Goal: Transaction & Acquisition: Purchase product/service

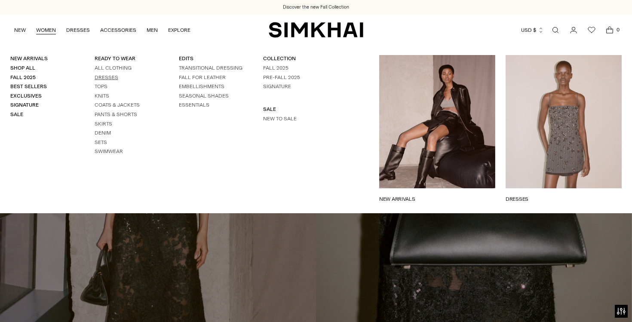
click at [113, 79] on link "Dresses" at bounding box center [107, 77] width 24 height 6
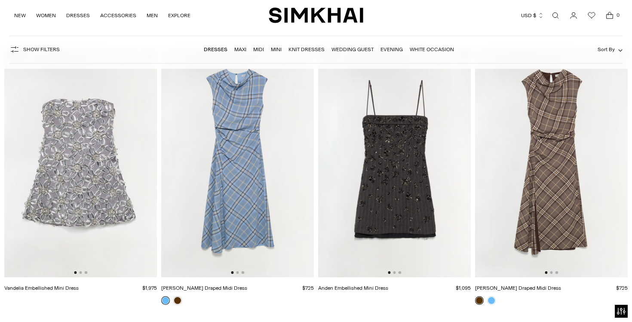
scroll to position [76, 0]
click at [237, 274] on button "Go to slide 2" at bounding box center [237, 272] width 3 height 3
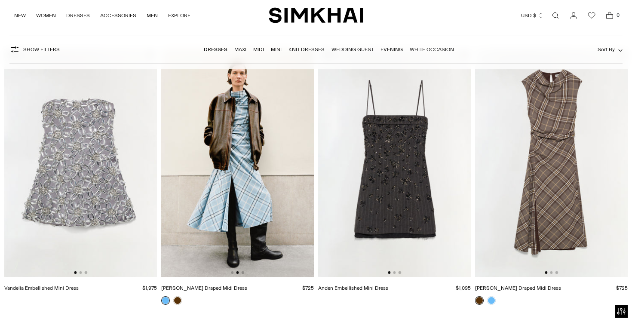
click at [246, 273] on img at bounding box center [237, 163] width 153 height 229
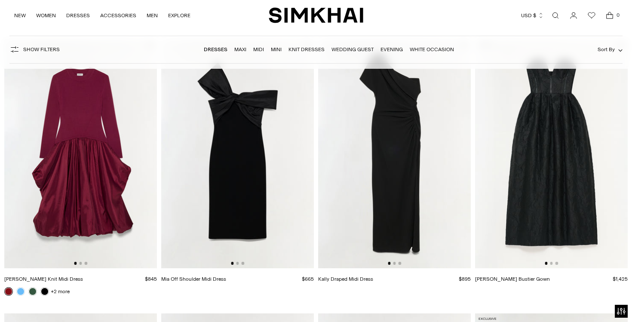
scroll to position [1692, 0]
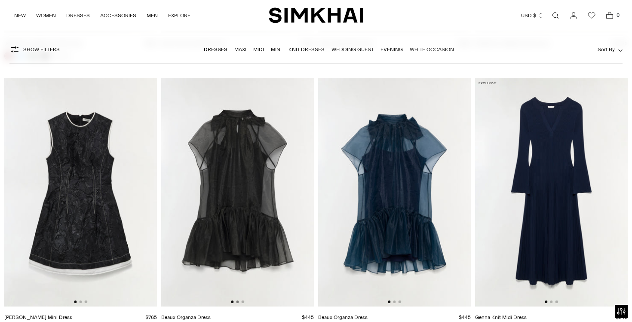
click at [237, 302] on button "Go to slide 2" at bounding box center [237, 302] width 3 height 3
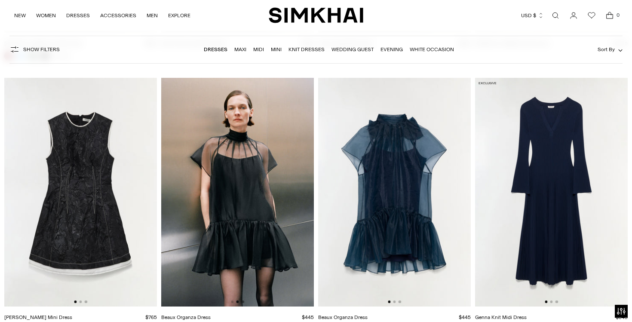
click at [243, 303] on button "Go to slide 3" at bounding box center [243, 302] width 3 height 3
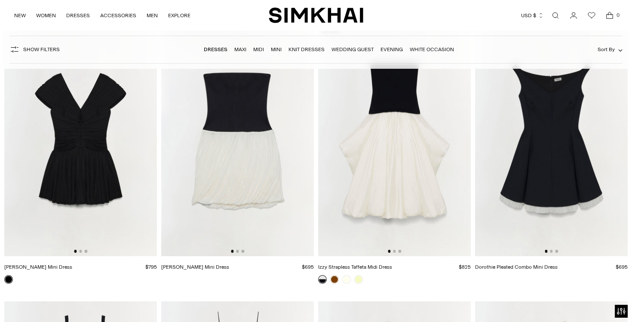
scroll to position [3654, 0]
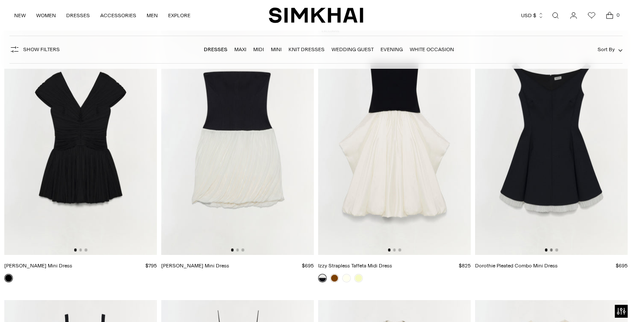
click at [551, 251] on button "Go to slide 2" at bounding box center [551, 250] width 3 height 3
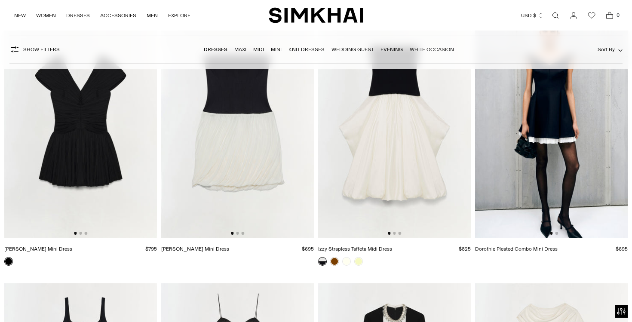
scroll to position [3661, 0]
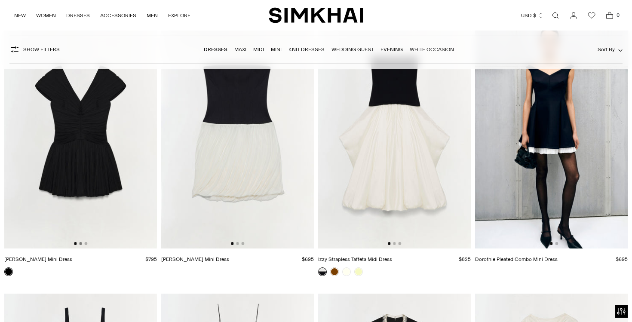
click at [81, 244] on button "Go to slide 2" at bounding box center [80, 243] width 3 height 3
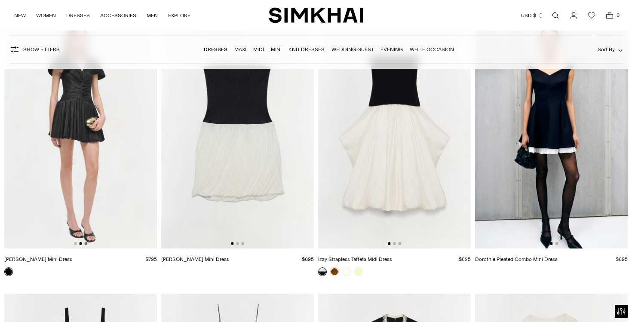
click at [86, 243] on button "Go to slide 3" at bounding box center [86, 243] width 3 height 3
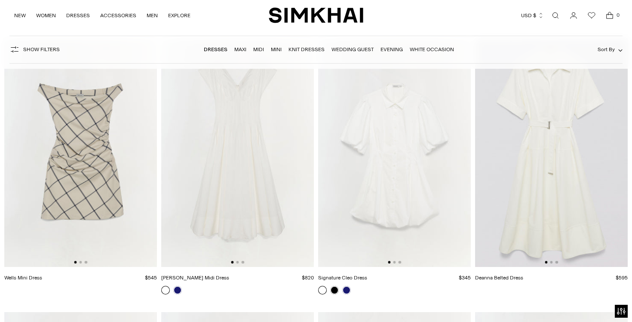
scroll to position [6635, 0]
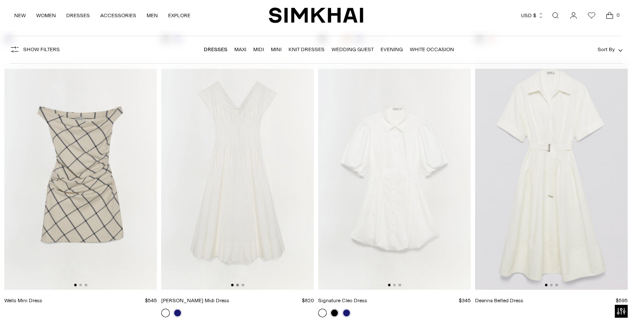
click at [237, 285] on button "Go to slide 2" at bounding box center [237, 285] width 3 height 3
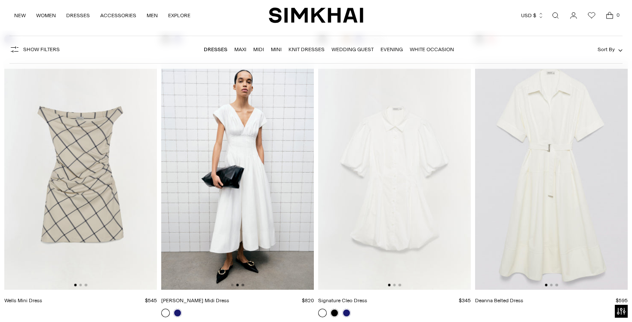
click at [243, 285] on button "Go to slide 3" at bounding box center [243, 285] width 3 height 3
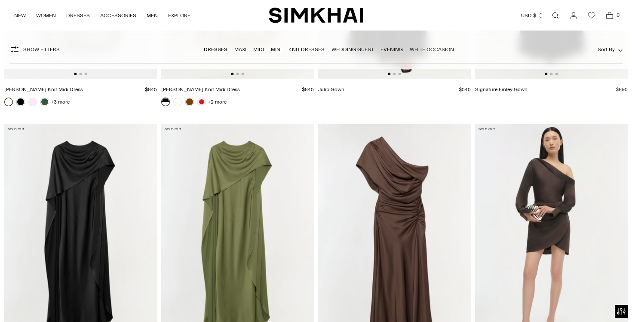
scroll to position [9609, 0]
